Goal: Navigation & Orientation: Find specific page/section

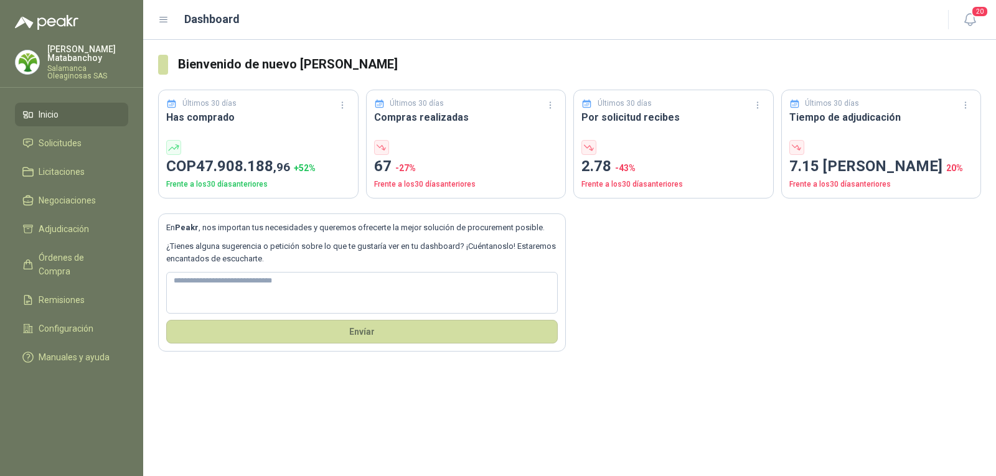
drag, startPoint x: 46, startPoint y: 148, endPoint x: 46, endPoint y: 116, distance: 31.8
click at [46, 148] on span "Solicitudes" at bounding box center [60, 143] width 43 height 14
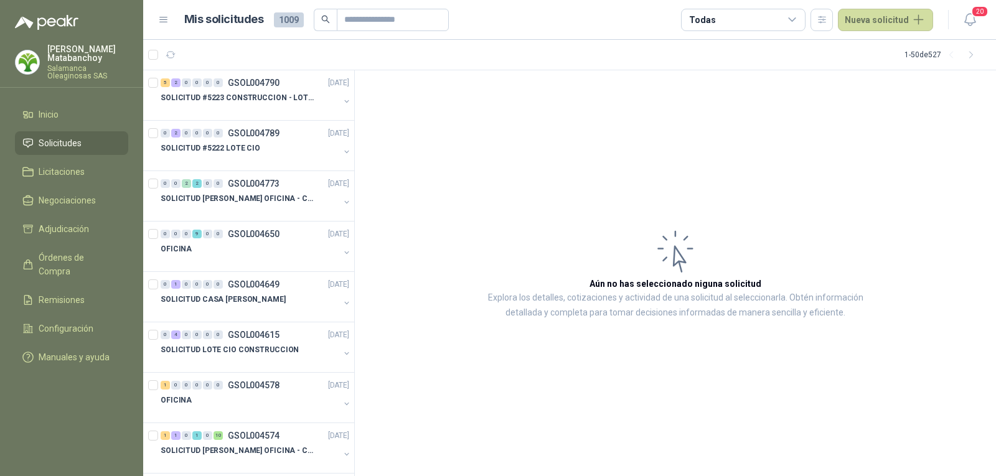
click at [105, 64] on div "[PERSON_NAME] Salamanca Oleaginosas SAS" at bounding box center [87, 62] width 81 height 35
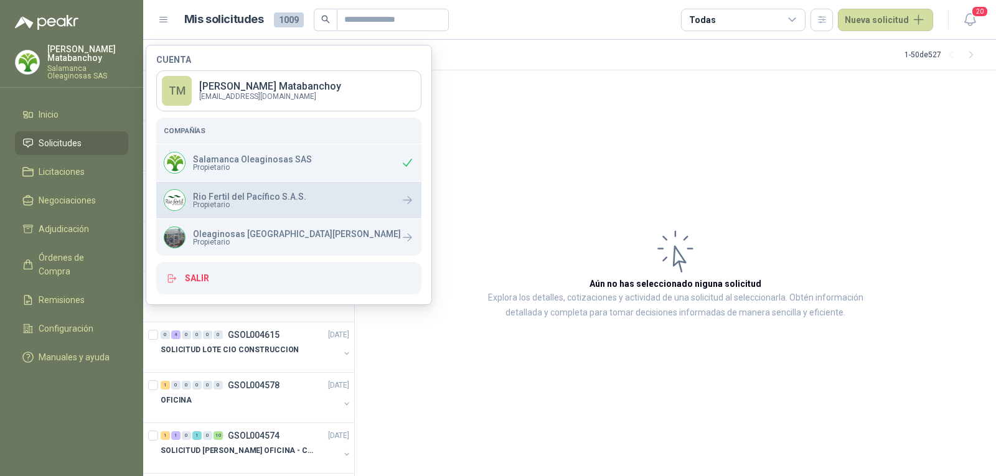
click at [186, 202] on div "Rio Fertil del Pacífico S.A.S. Propietario" at bounding box center [235, 200] width 143 height 22
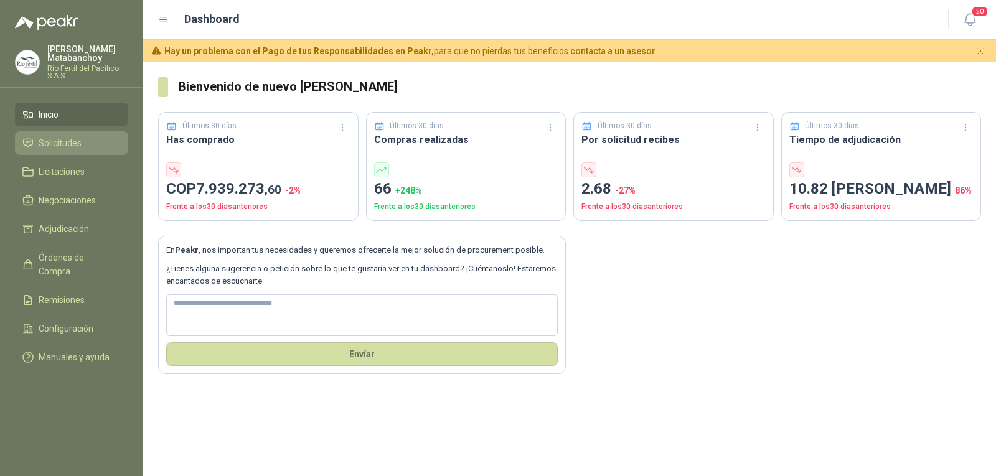
click at [43, 134] on link "Solicitudes" at bounding box center [71, 143] width 113 height 24
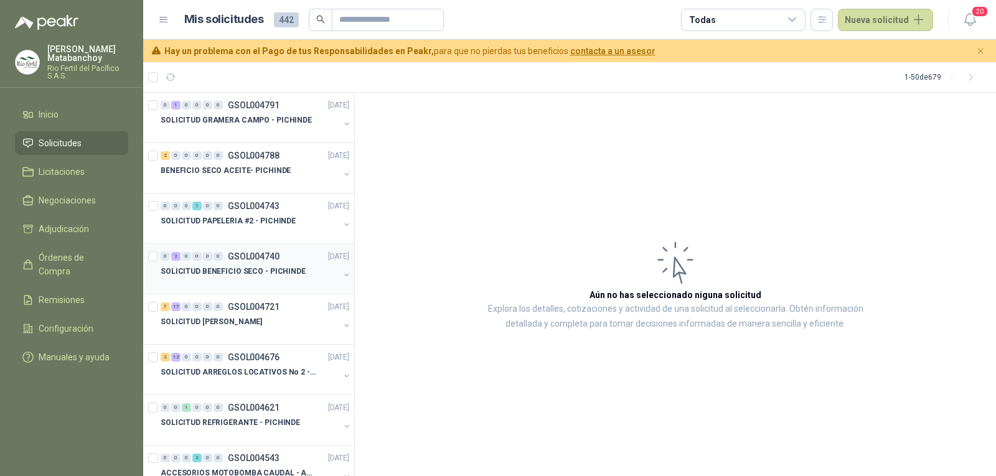
click at [258, 265] on div "SOLICITUD BENEFICIO SECO - PICHINDE" at bounding box center [250, 271] width 179 height 15
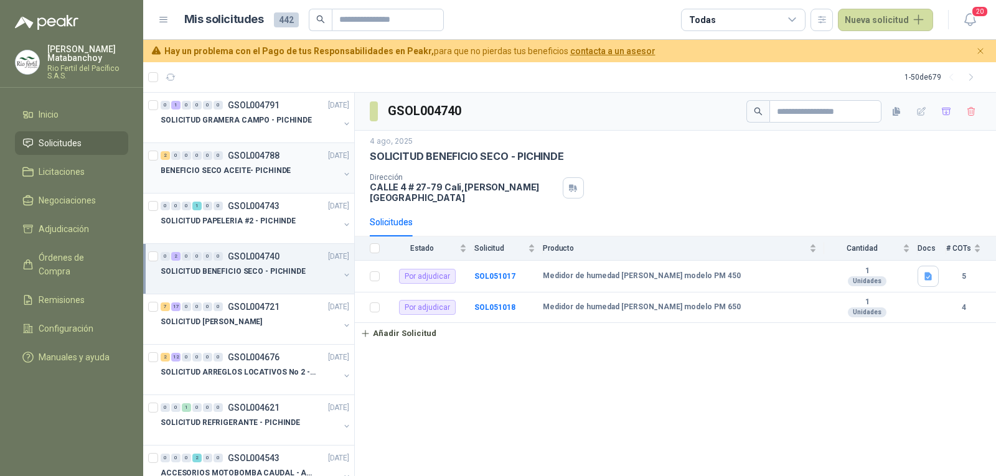
click at [224, 156] on div "2 0 0 0 0 0 GSOL004788" at bounding box center [220, 155] width 119 height 9
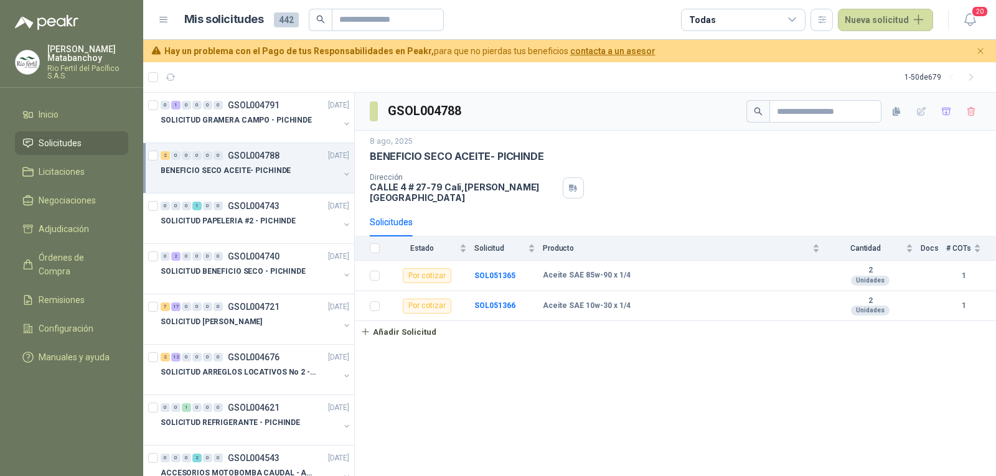
click at [69, 132] on link "Solicitudes" at bounding box center [71, 143] width 113 height 24
